Goal: Transaction & Acquisition: Purchase product/service

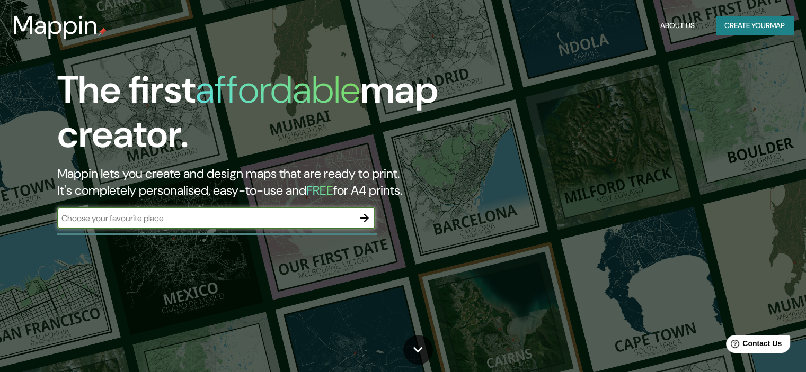
click at [300, 222] on input "text" at bounding box center [205, 218] width 297 height 12
type input "[GEOGRAPHIC_DATA]"
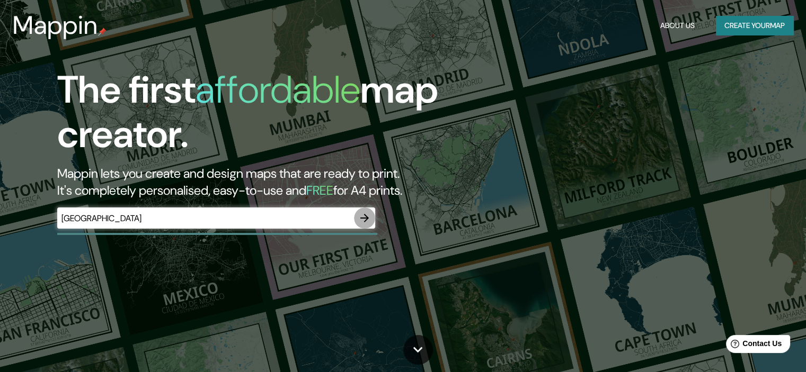
click at [362, 222] on icon "button" at bounding box center [364, 218] width 13 height 13
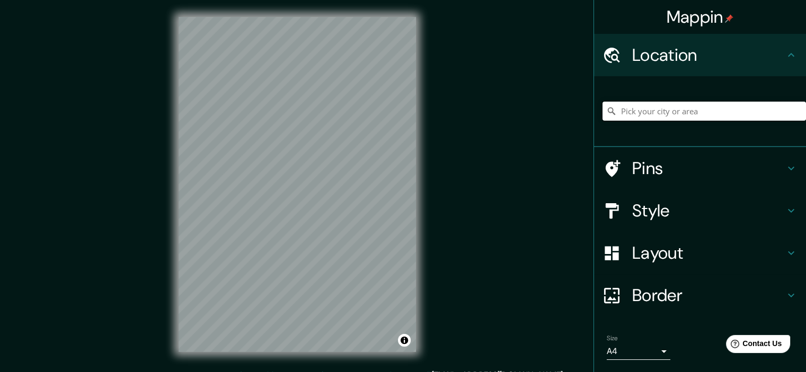
click at [696, 109] on input "Pick your city or area" at bounding box center [703, 111] width 203 height 19
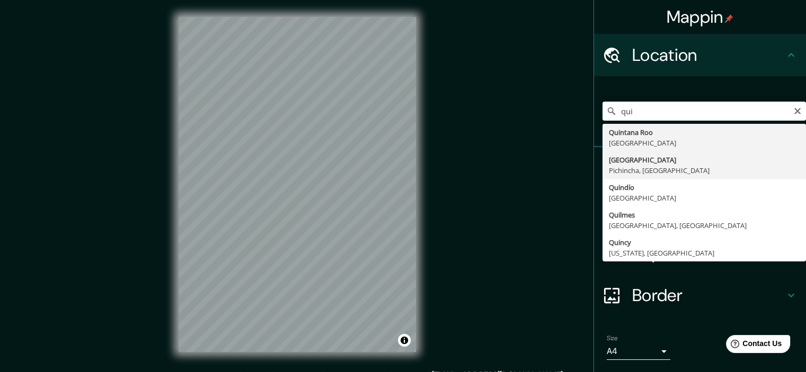
type input "[GEOGRAPHIC_DATA], [GEOGRAPHIC_DATA], [GEOGRAPHIC_DATA]"
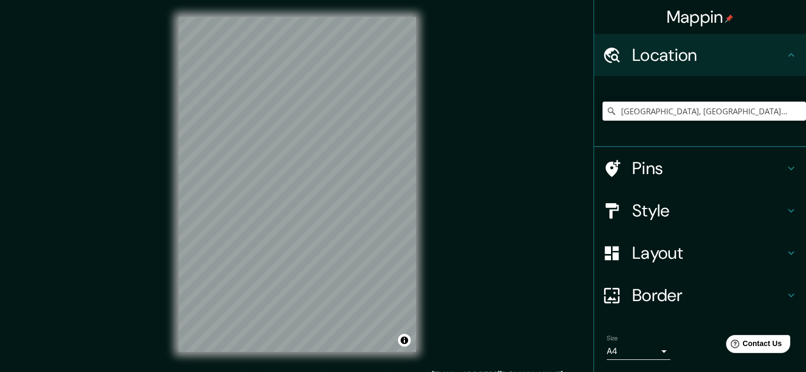
click at [693, 262] on h4 "Layout" at bounding box center [708, 253] width 153 height 21
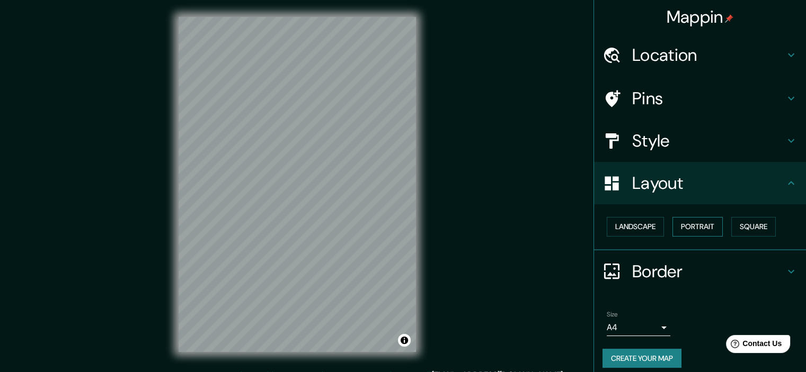
click at [698, 230] on button "Portrait" at bounding box center [697, 227] width 50 height 20
click at [736, 227] on button "Square" at bounding box center [753, 227] width 44 height 20
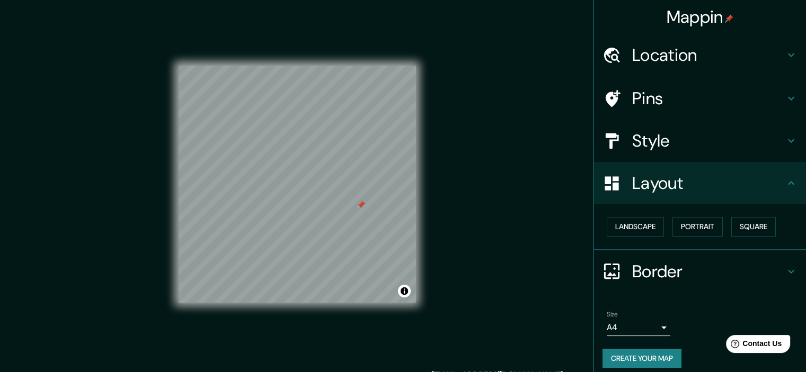
click at [671, 95] on h4 "Pins" at bounding box center [708, 98] width 153 height 21
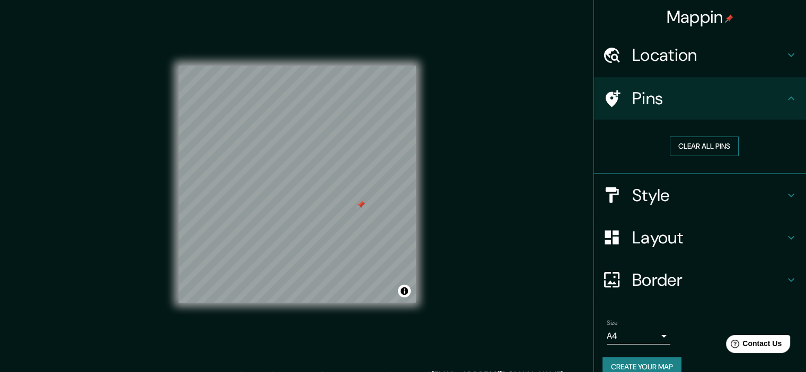
click at [682, 148] on button "Clear all pins" at bounding box center [704, 147] width 69 height 20
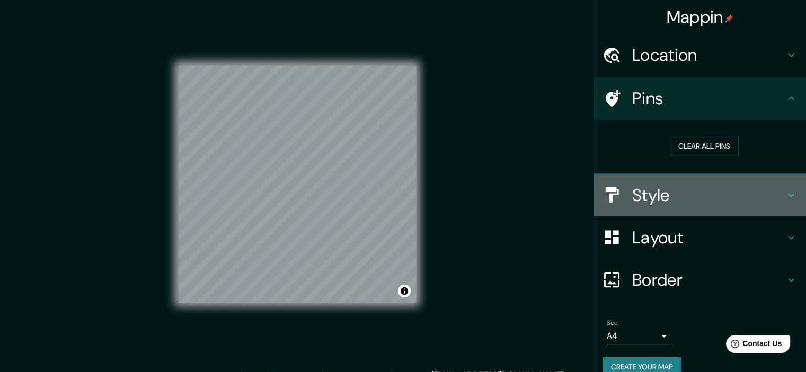
click at [658, 192] on h4 "Style" at bounding box center [708, 195] width 153 height 21
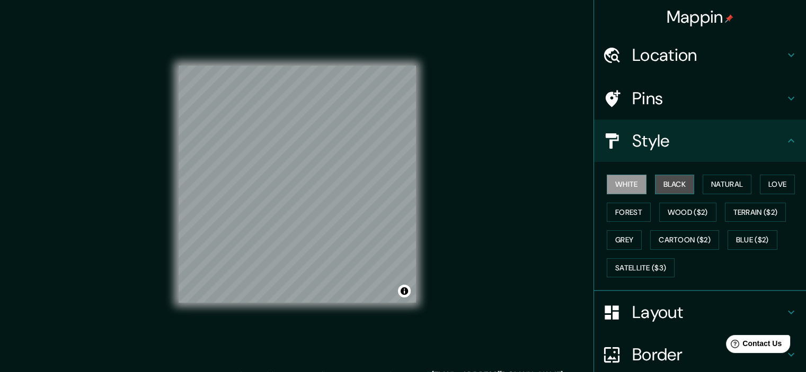
click at [665, 183] on button "Black" at bounding box center [675, 185] width 40 height 20
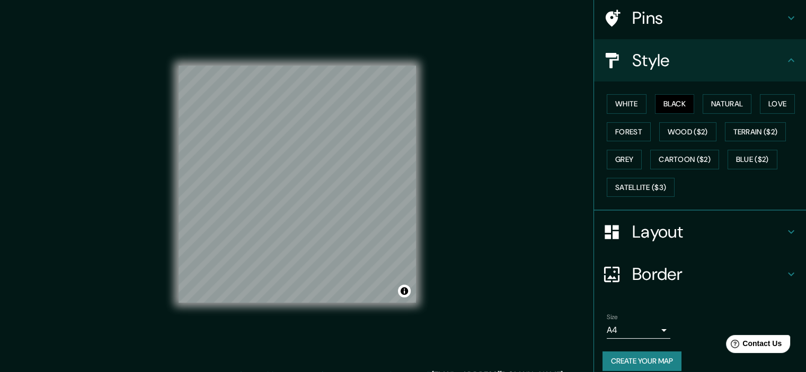
scroll to position [90, 0]
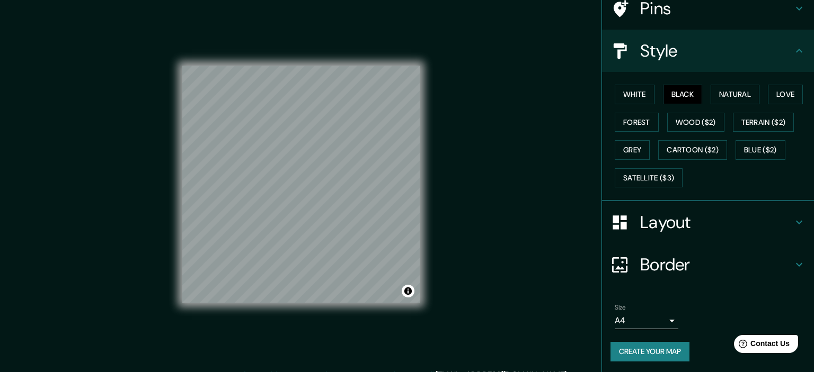
click at [646, 319] on body "Mappin Location Quito, Pichincha, Ecuador Pins Style White Black Natural Love F…" at bounding box center [407, 186] width 814 height 372
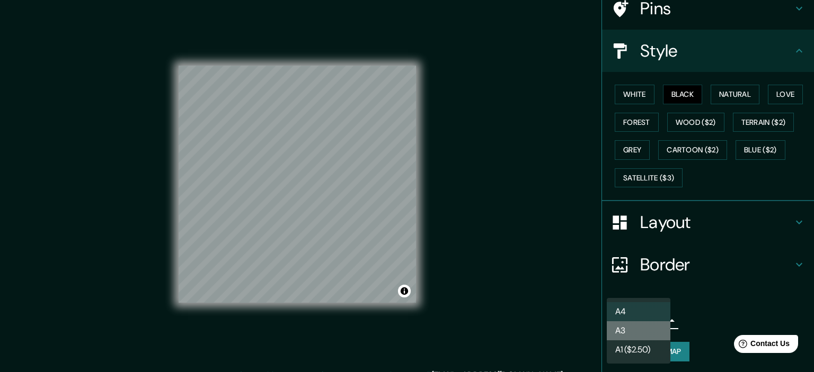
click at [638, 333] on li "A3" at bounding box center [639, 331] width 64 height 19
type input "a4"
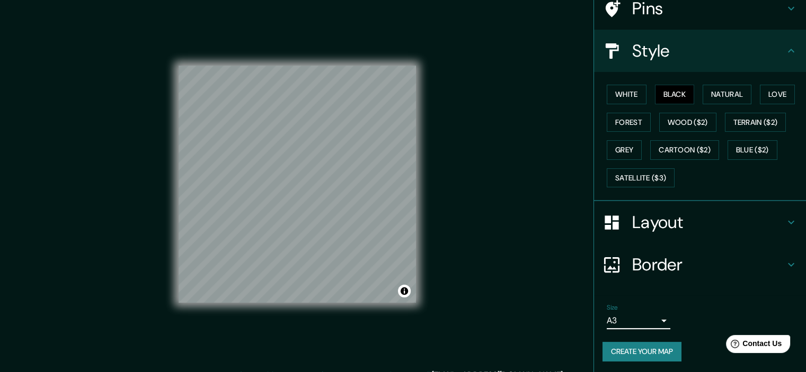
click at [640, 347] on button "Create your map" at bounding box center [641, 352] width 79 height 20
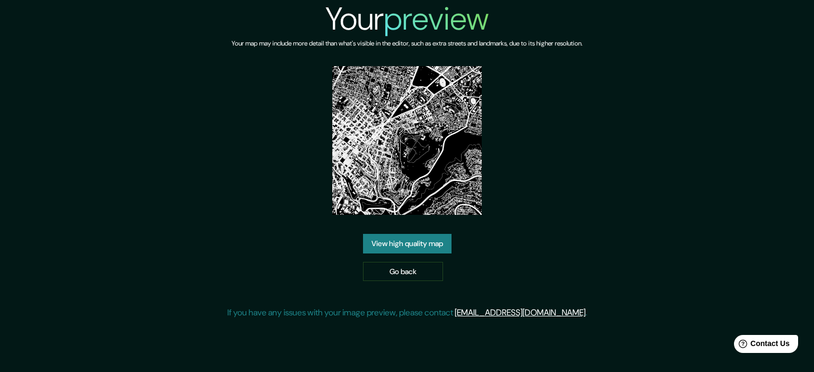
click at [421, 247] on link "View high quality map" at bounding box center [407, 244] width 88 height 20
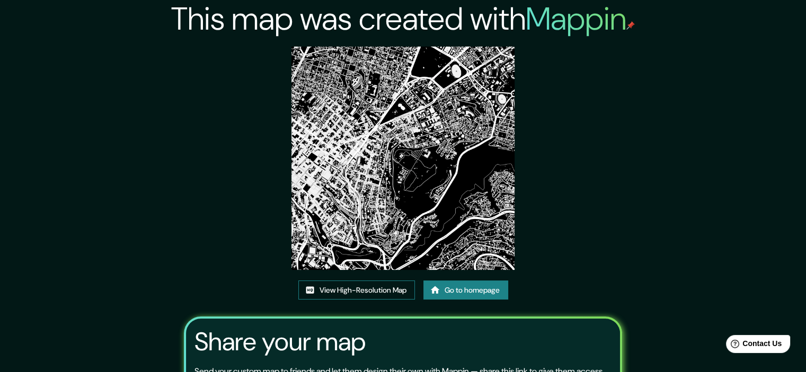
click at [382, 294] on link "View High-Resolution Map" at bounding box center [356, 291] width 117 height 20
